Goal: Information Seeking & Learning: Learn about a topic

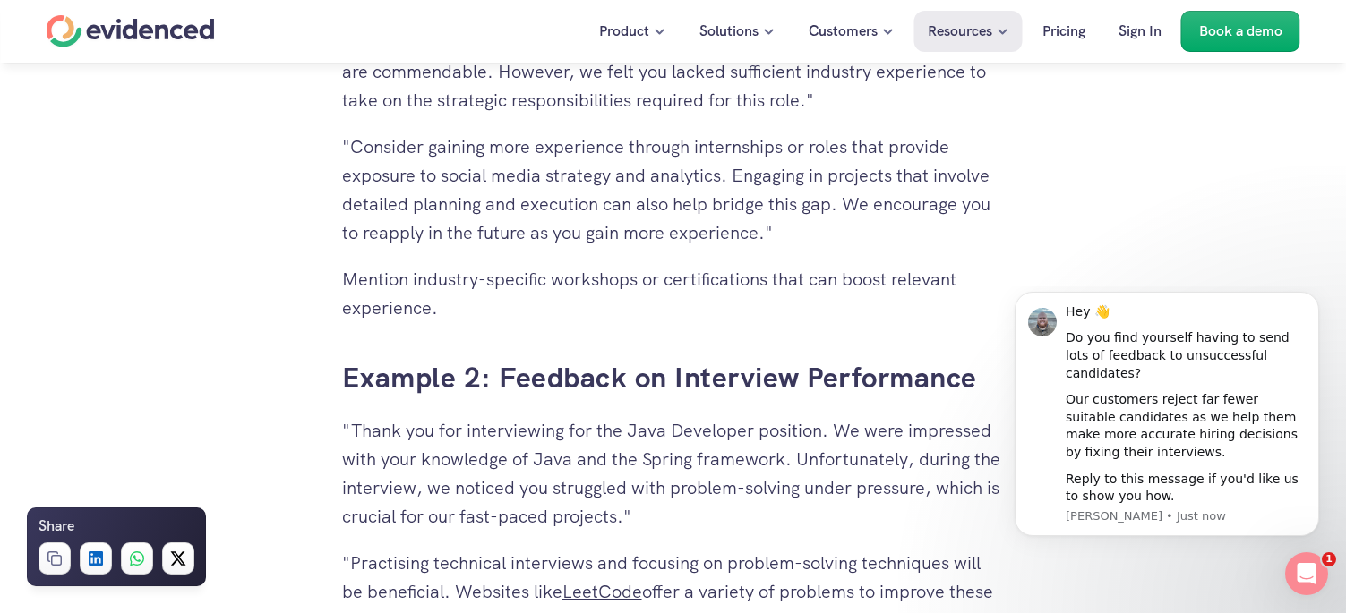
scroll to position [4432, 0]
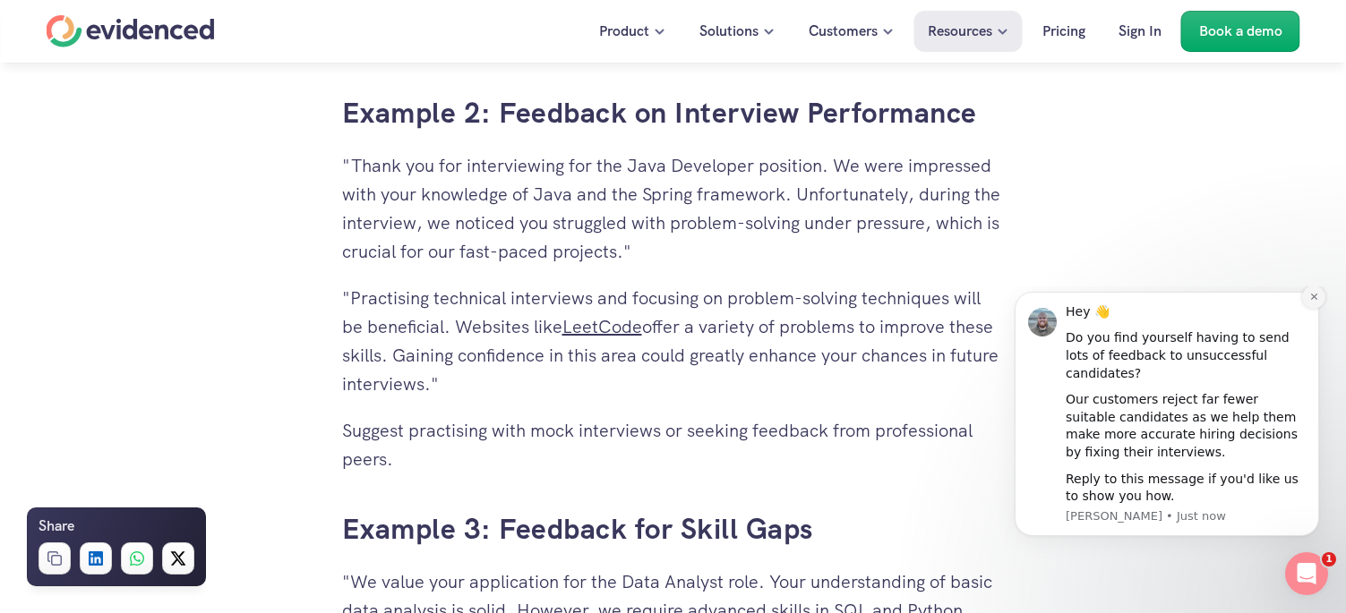
click at [1313, 302] on icon "Dismiss notification" at bounding box center [1314, 297] width 10 height 10
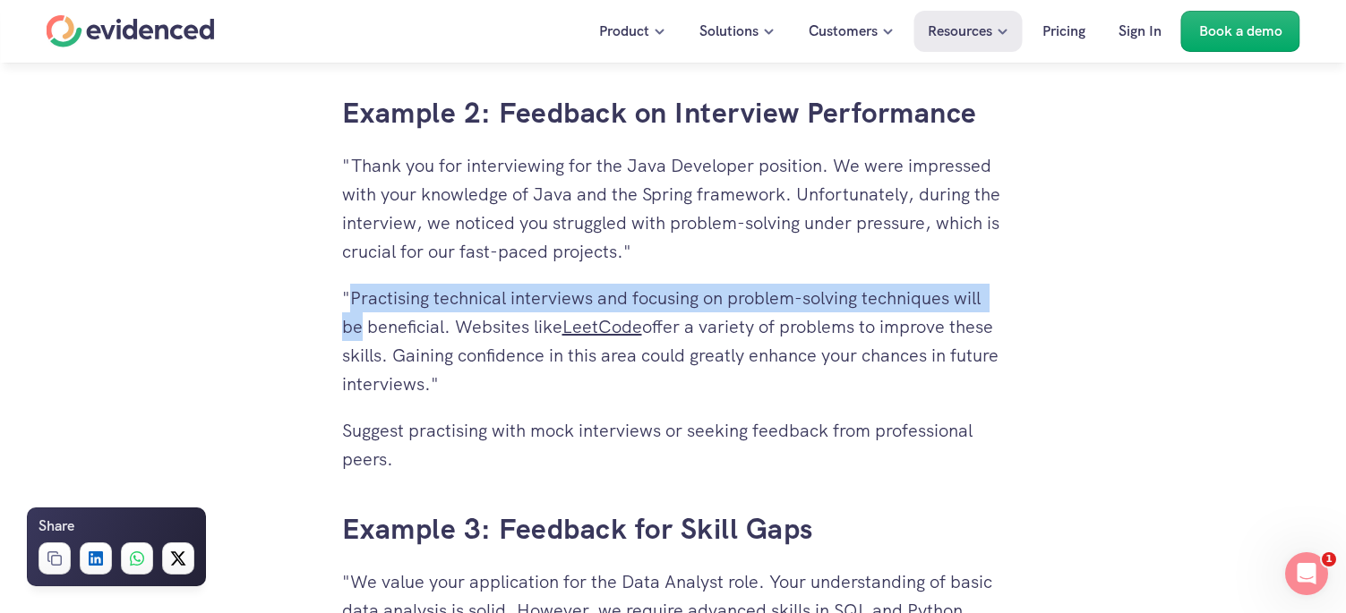
drag, startPoint x: 354, startPoint y: 295, endPoint x: 372, endPoint y: 284, distance: 20.9
click at [357, 322] on p ""Practising technical interviews and focusing on problem-solving techniques wil…" at bounding box center [673, 341] width 663 height 115
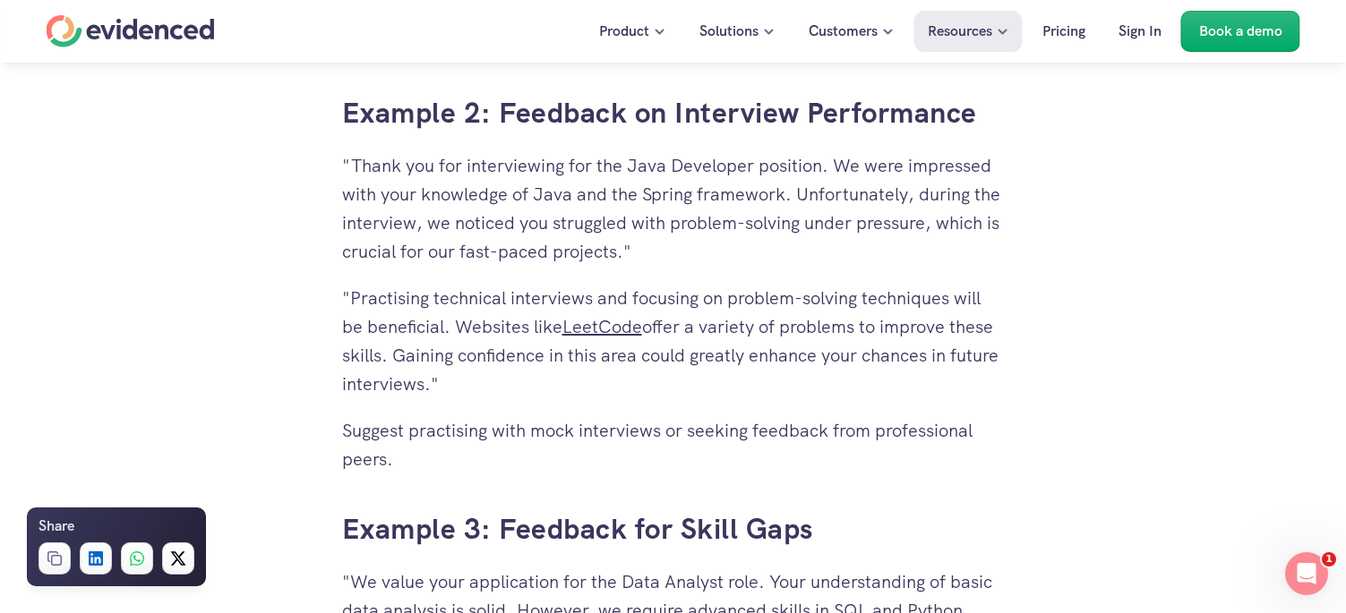
click at [459, 198] on p ""Thank you for interviewing for the Java Developer position. We were impressed …" at bounding box center [673, 208] width 663 height 115
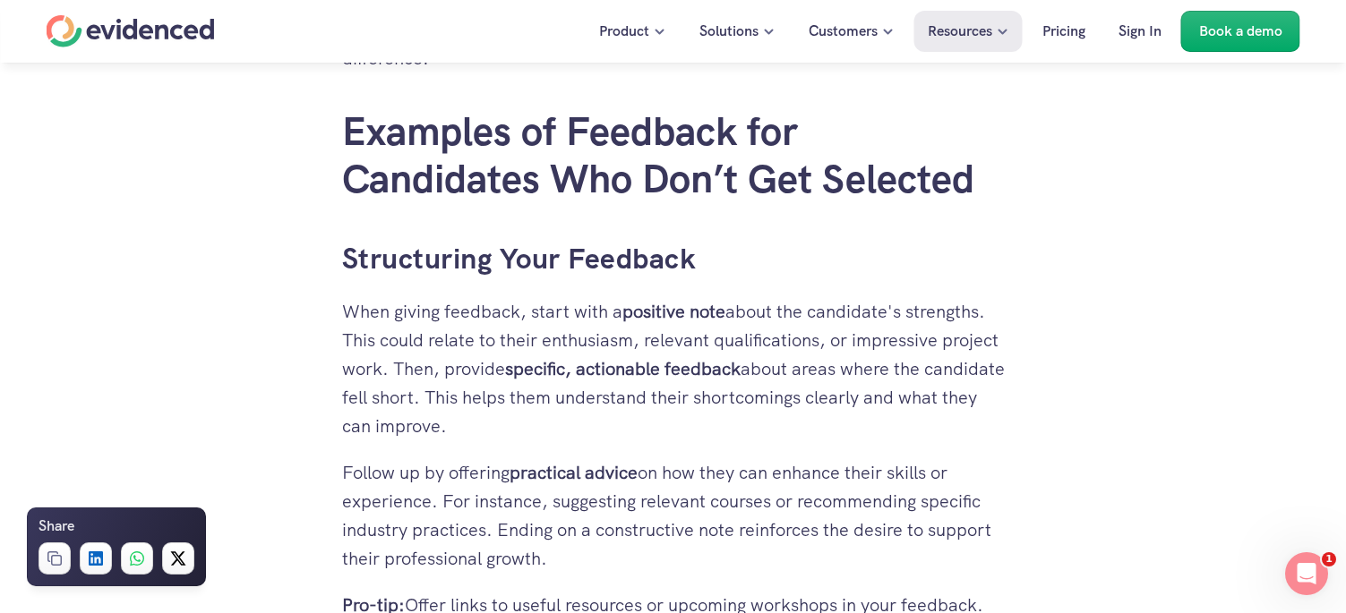
scroll to position [3447, 0]
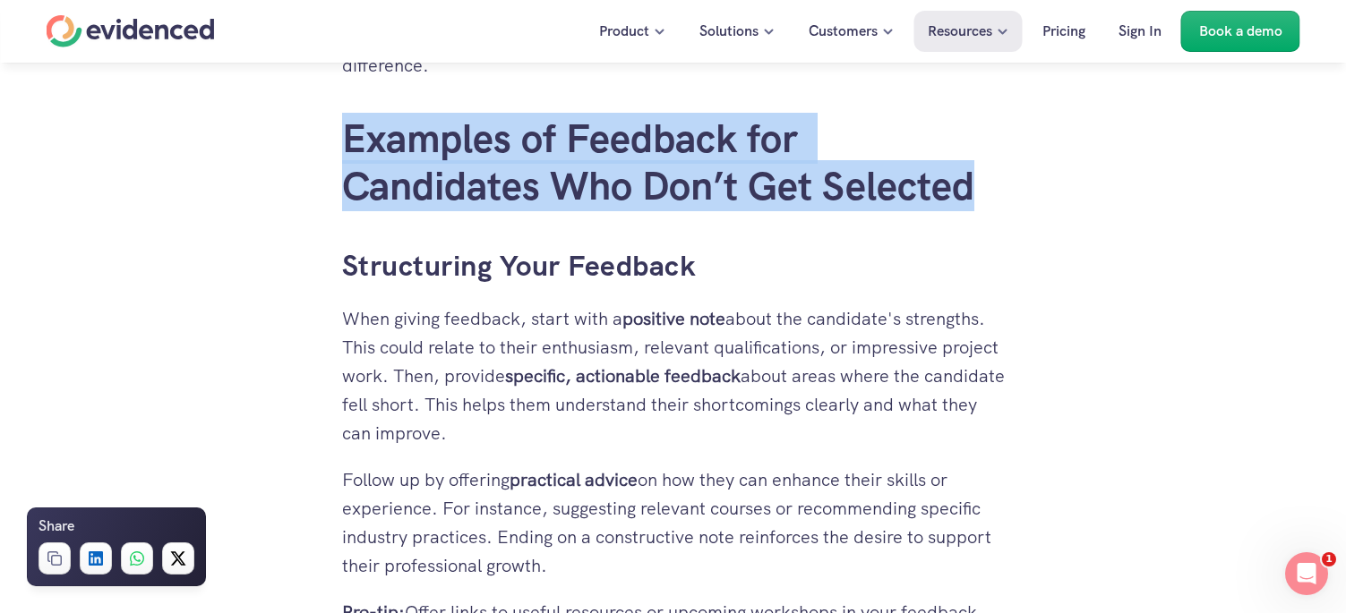
drag, startPoint x: 403, startPoint y: 138, endPoint x: 944, endPoint y: 211, distance: 545.8
copy h2 "Examples of Feedback for Candidates Who Don’t Get Selected"
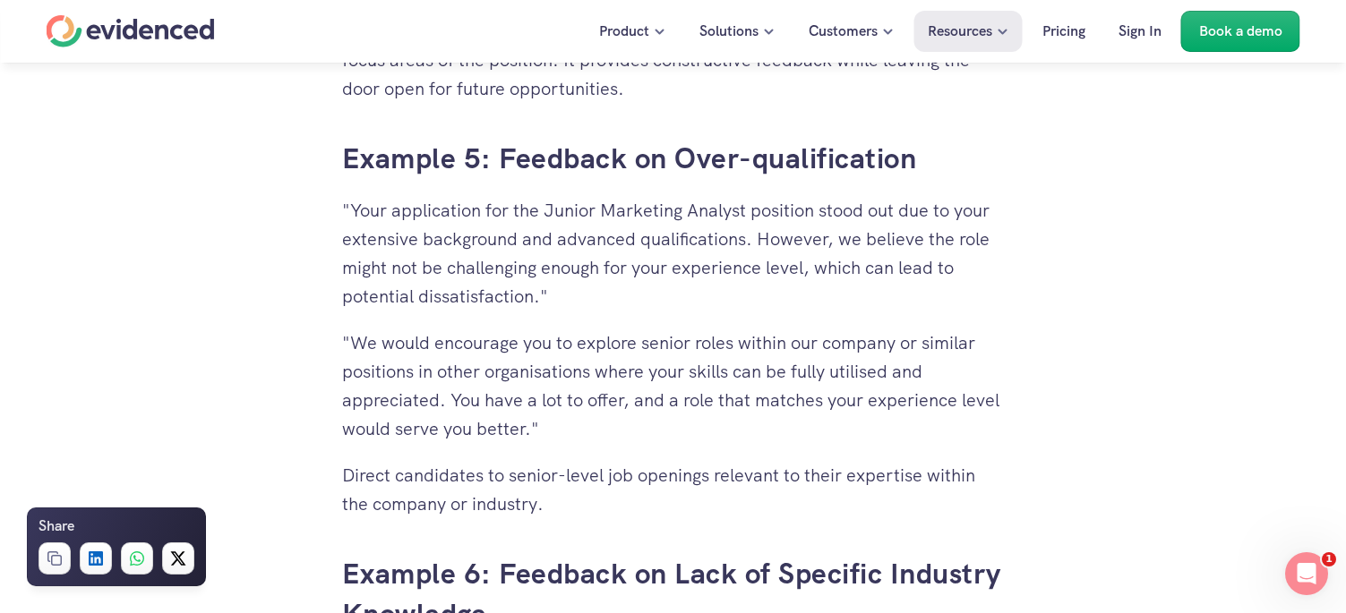
scroll to position [5955, 0]
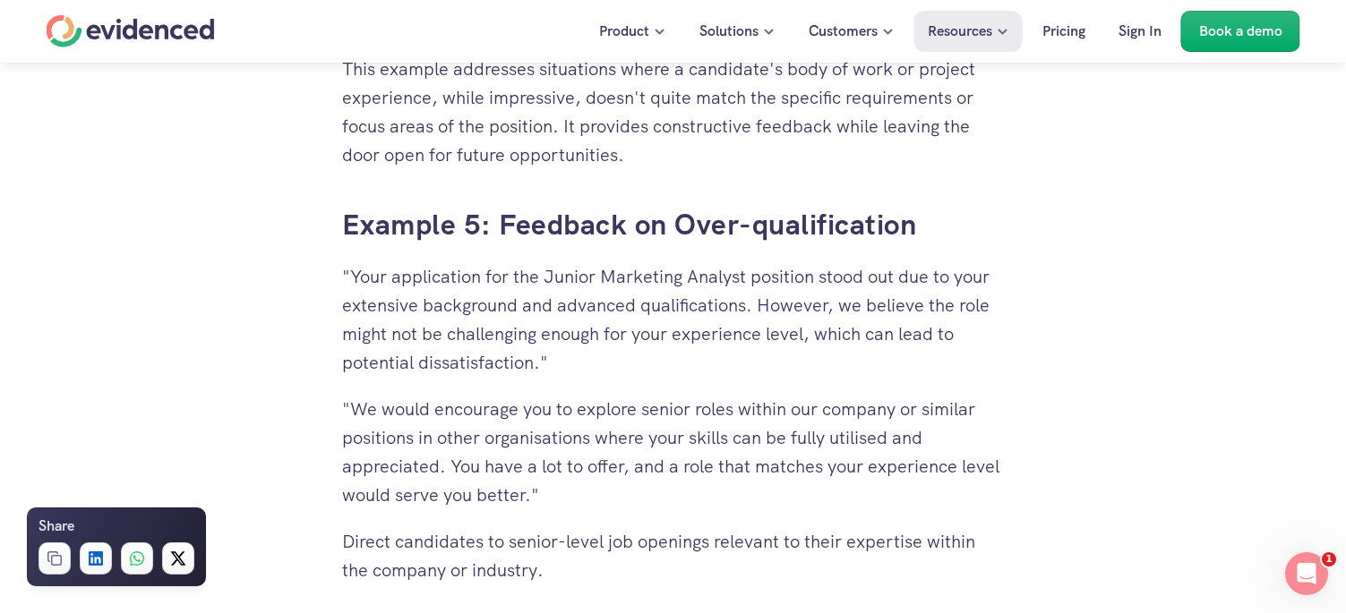
drag, startPoint x: 536, startPoint y: 364, endPoint x: 822, endPoint y: 341, distance: 286.6
click at [822, 341] on p ""Your application for the Junior Marketing Analyst position stood out due to yo…" at bounding box center [673, 319] width 663 height 115
copy p "which can lead to potential dissatisfaction."
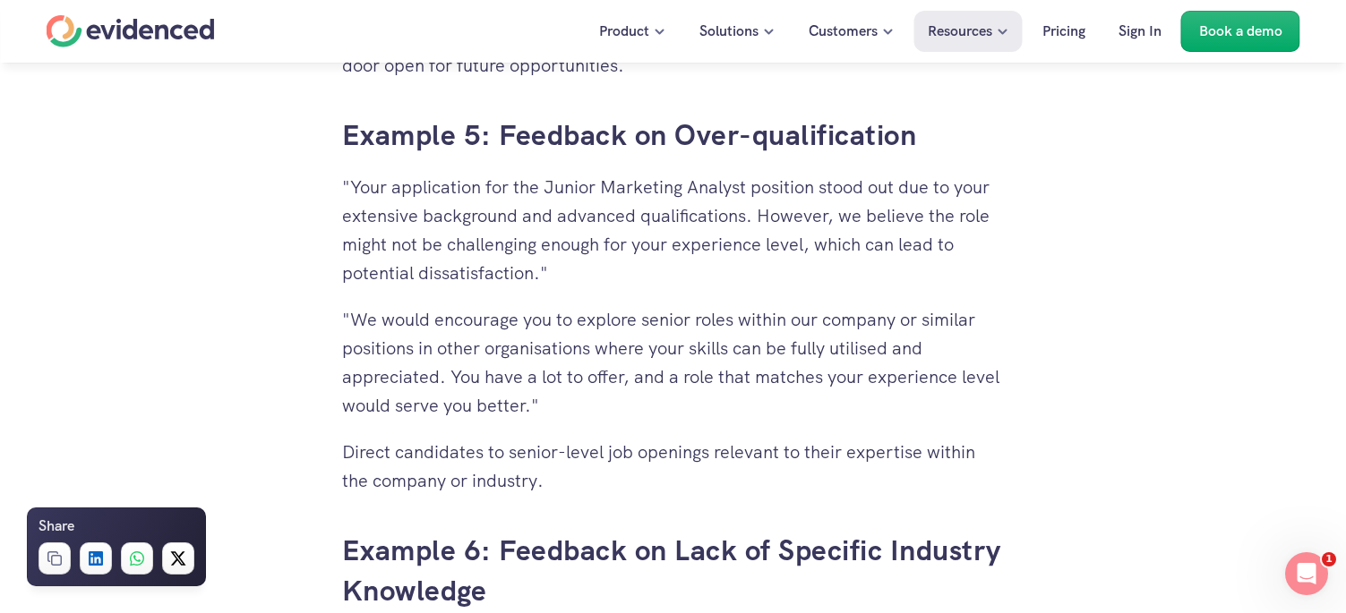
click at [763, 267] on p ""Your application for the Junior Marketing Analyst position stood out due to yo…" at bounding box center [673, 230] width 663 height 115
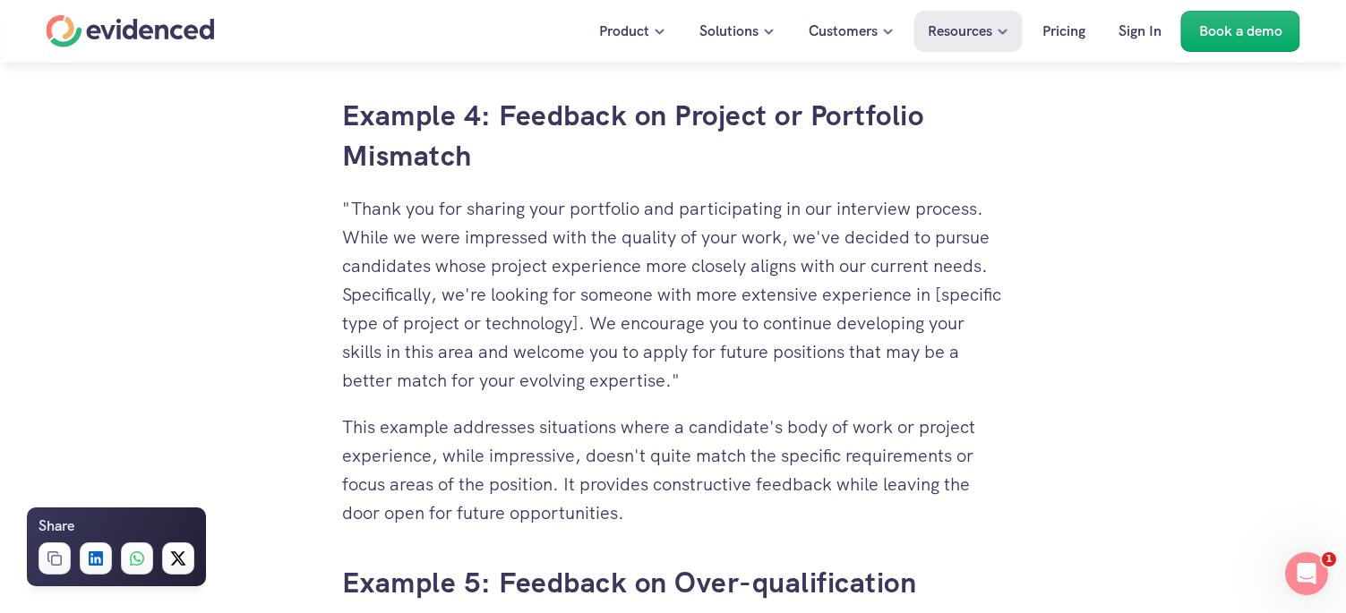
scroll to position [4880, 0]
